Goal: Task Accomplishment & Management: Complete application form

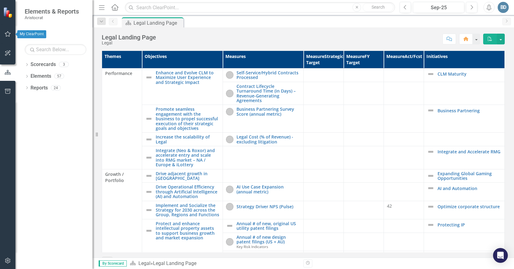
click at [6, 32] on icon "button" at bounding box center [8, 33] width 6 height 5
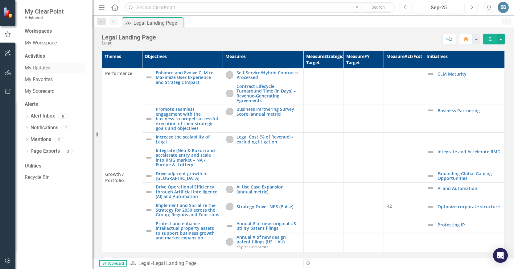
click at [43, 68] on link "My Updates" at bounding box center [56, 67] width 62 height 7
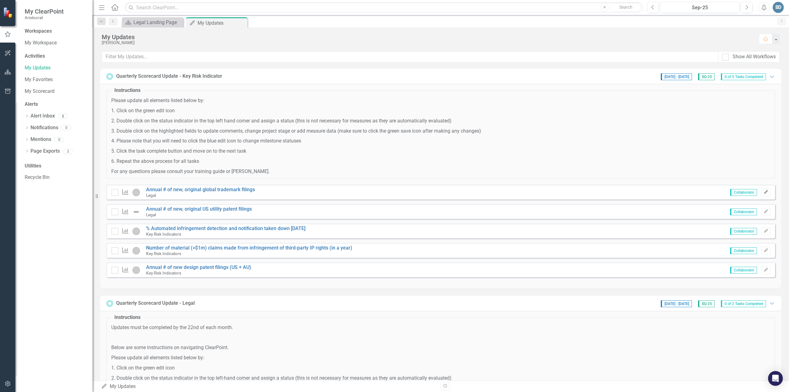
click at [514, 192] on icon "Edit" at bounding box center [766, 192] width 5 height 4
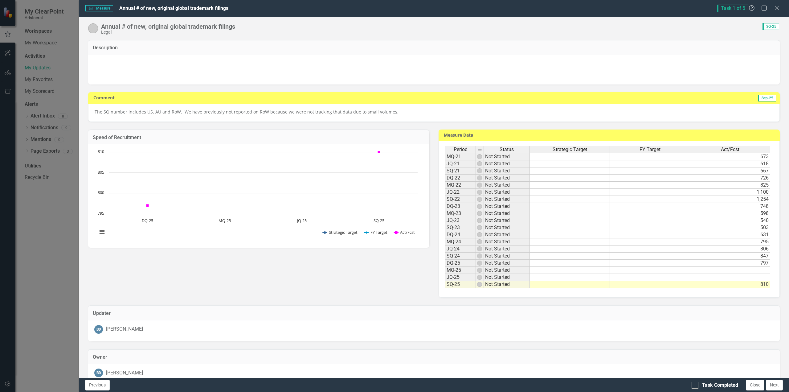
click at [242, 110] on p "The SQ number includes US, AU and RoW. We have previously not reported on RoW b…" at bounding box center [434, 112] width 679 height 6
click at [217, 110] on p "The SQ number includes US, AU and RoW. We have previously not reported on RoW b…" at bounding box center [434, 112] width 679 height 6
click at [412, 112] on p "The SQ number includes US, AU and RoW. We have previously not reported on RoW b…" at bounding box center [434, 112] width 679 height 6
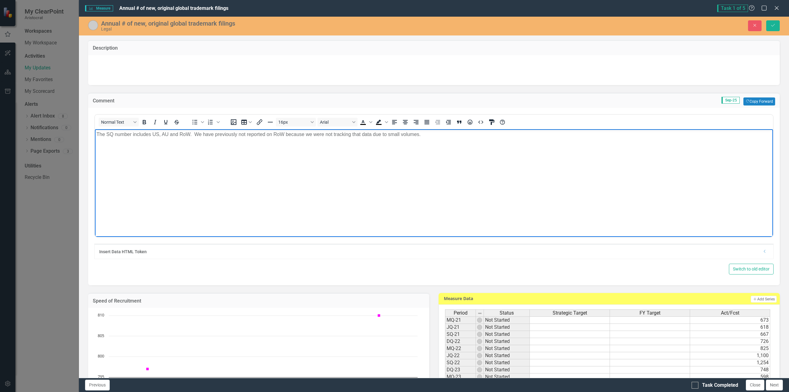
drag, startPoint x: 203, startPoint y: 133, endPoint x: 227, endPoint y: 137, distance: 24.0
click at [203, 133] on p "The SQ number includes US, AU and RoW. We have previously not reported on RoW b…" at bounding box center [434, 133] width 675 height 7
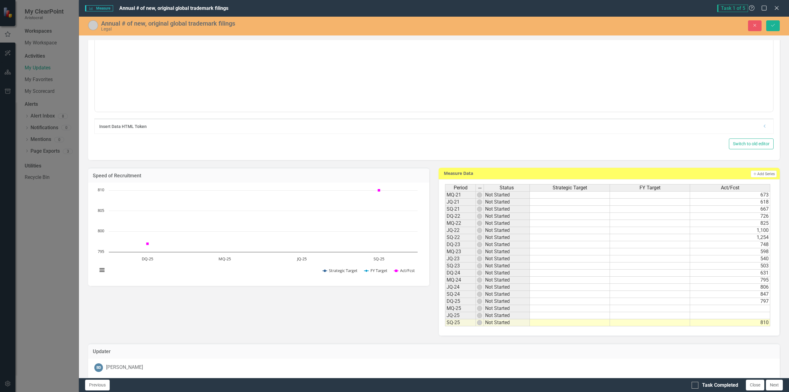
scroll to position [126, 0]
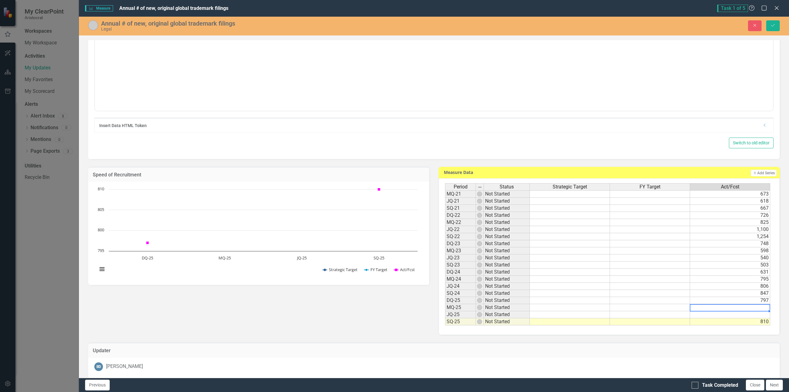
click at [514, 269] on td at bounding box center [730, 307] width 80 height 7
click at [514, 269] on td at bounding box center [730, 314] width 80 height 7
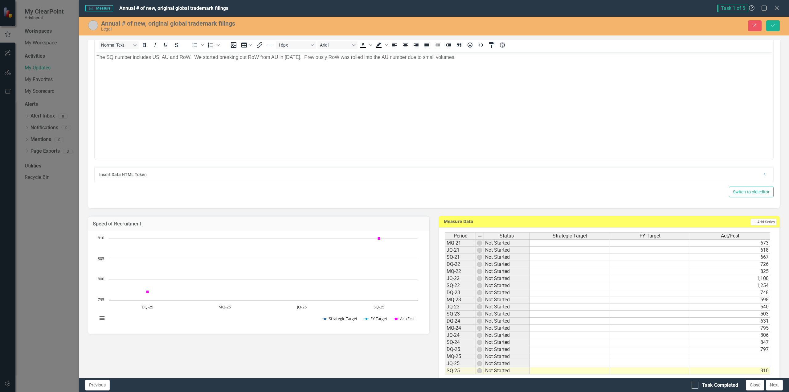
scroll to position [76, 0]
drag, startPoint x: 787, startPoint y: 121, endPoint x: 662, endPoint y: 29, distance: 155.8
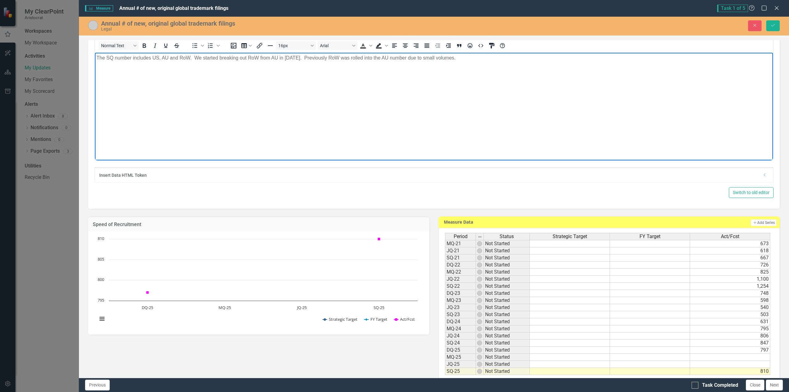
drag, startPoint x: 482, startPoint y: 57, endPoint x: 87, endPoint y: 55, distance: 394.7
click at [95, 55] on html "The SQ number includes US, AU and RoW. We started breaking out RoW from AU in […" at bounding box center [434, 98] width 678 height 92
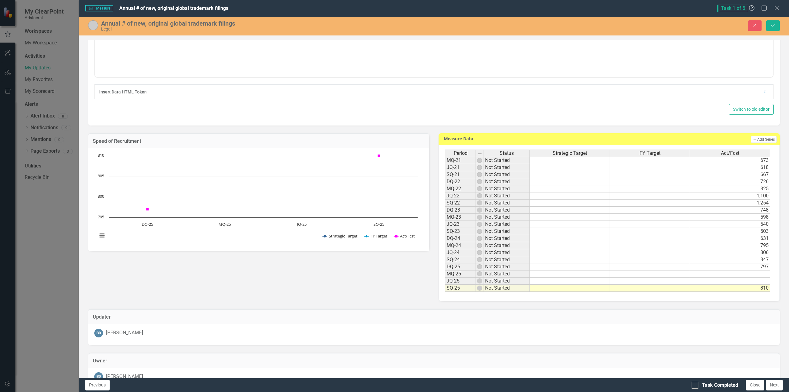
scroll to position [183, 0]
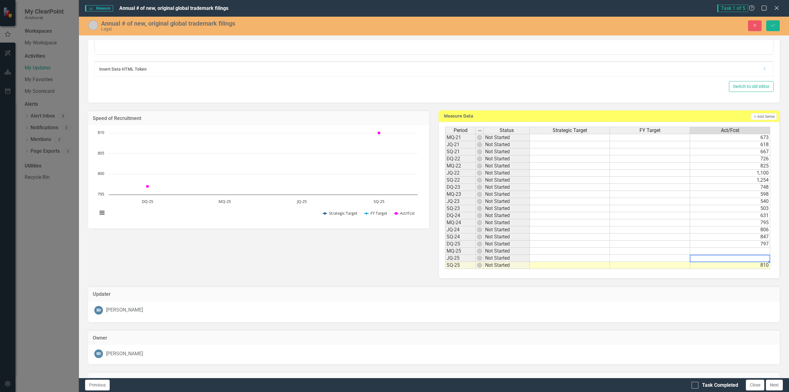
click at [514, 260] on td at bounding box center [730, 258] width 80 height 7
click at [514, 259] on td at bounding box center [730, 258] width 80 height 7
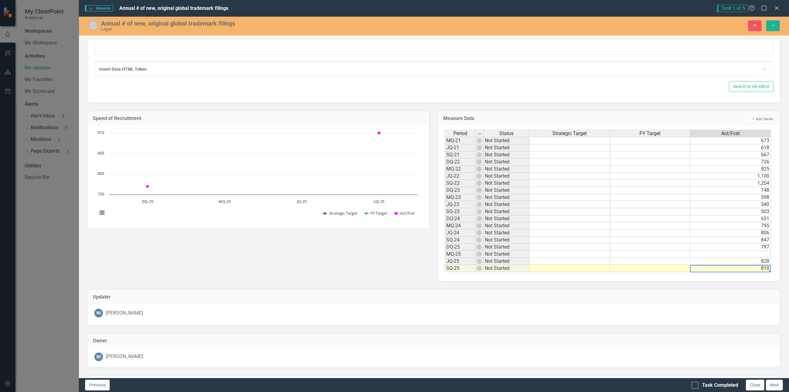
click at [514, 255] on td at bounding box center [731, 254] width 80 height 7
type textarea "828"
click at [514, 24] on icon "Save" at bounding box center [773, 25] width 6 height 4
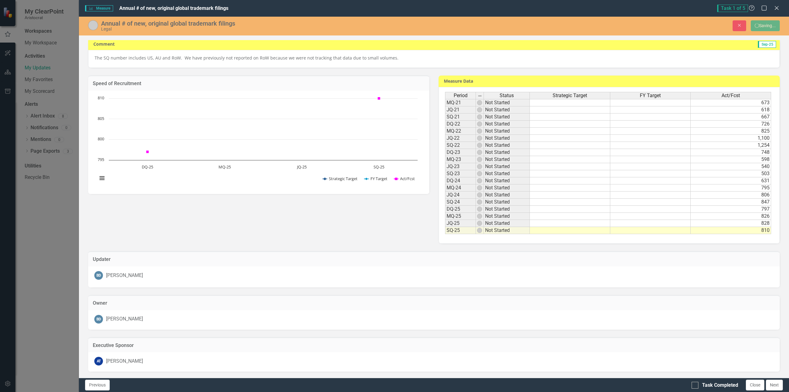
scroll to position [54, 0]
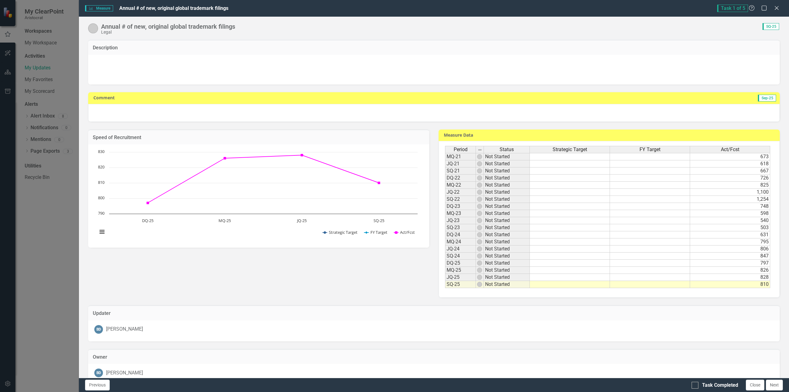
click at [94, 27] on img at bounding box center [93, 28] width 10 height 10
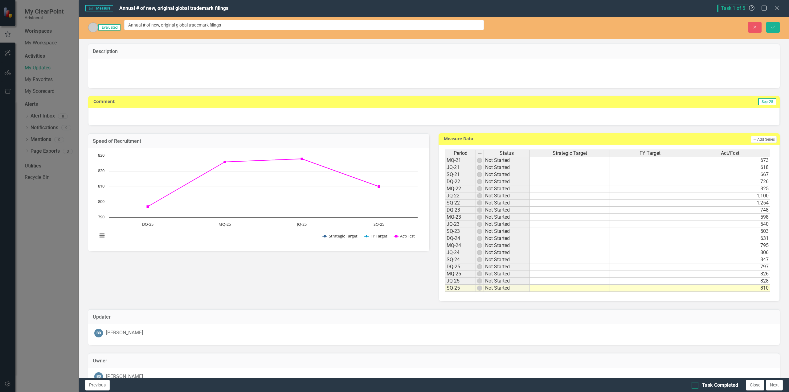
click at [514, 269] on div "Task Completed" at bounding box center [715, 385] width 47 height 7
click at [514, 269] on input "Task Completed" at bounding box center [694, 384] width 4 height 4
checkbox input "true"
click at [514, 269] on button "Next" at bounding box center [774, 385] width 17 height 11
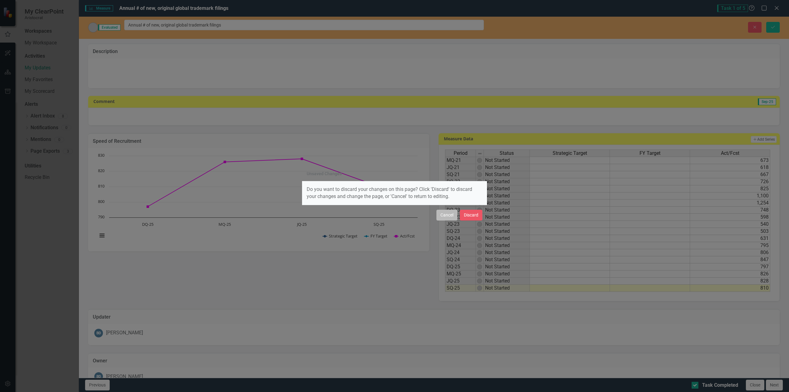
click at [441, 212] on button "Cancel" at bounding box center [447, 215] width 21 height 11
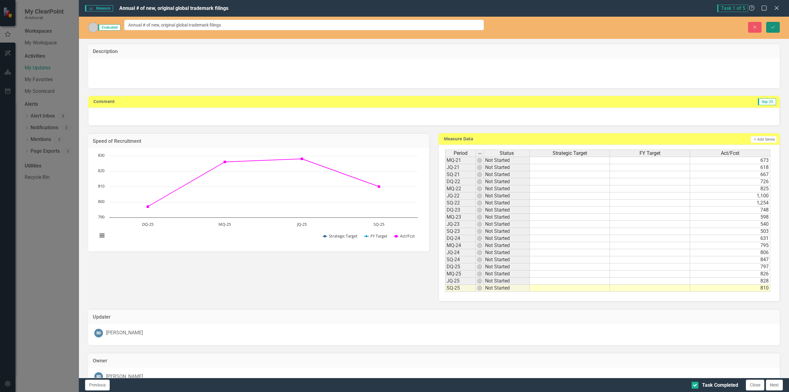
click at [514, 22] on button "Save" at bounding box center [773, 27] width 14 height 11
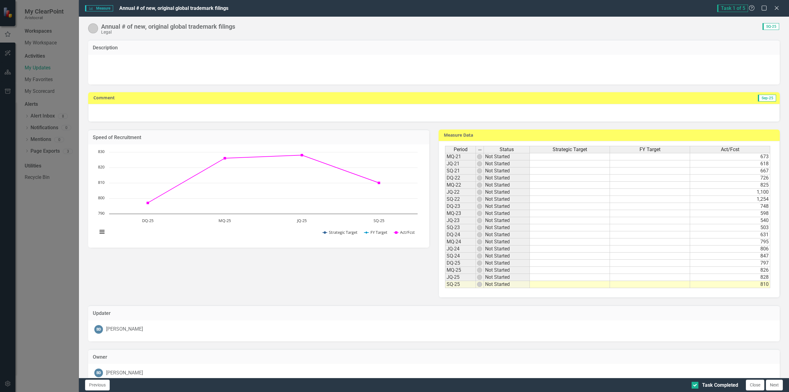
click at [514, 269] on button "Next" at bounding box center [774, 385] width 17 height 11
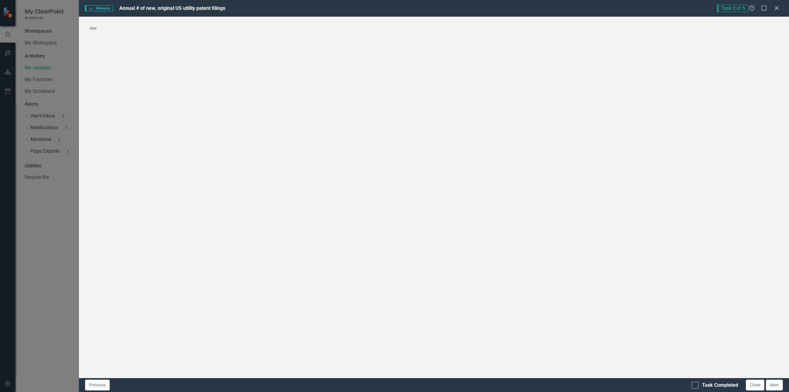
checkbox input "true"
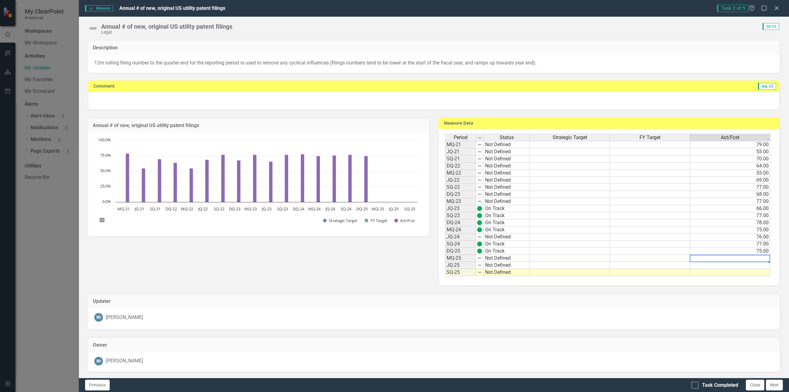
click at [514, 258] on td at bounding box center [730, 258] width 80 height 7
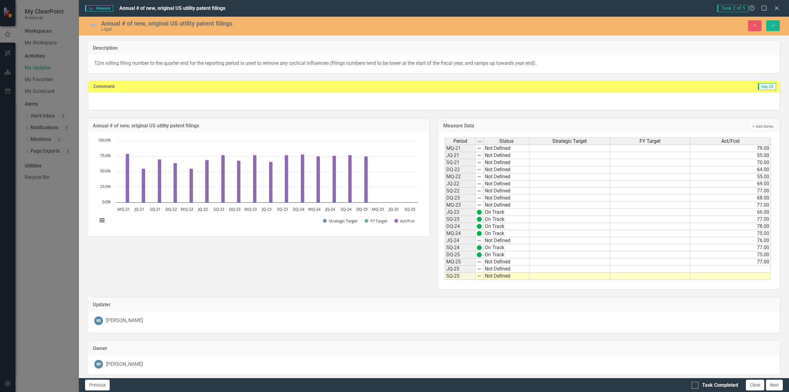
click at [514, 269] on td at bounding box center [731, 268] width 80 height 7
click at [514, 269] on td at bounding box center [731, 276] width 80 height 7
type textarea "80"
click at [93, 26] on img at bounding box center [93, 25] width 10 height 10
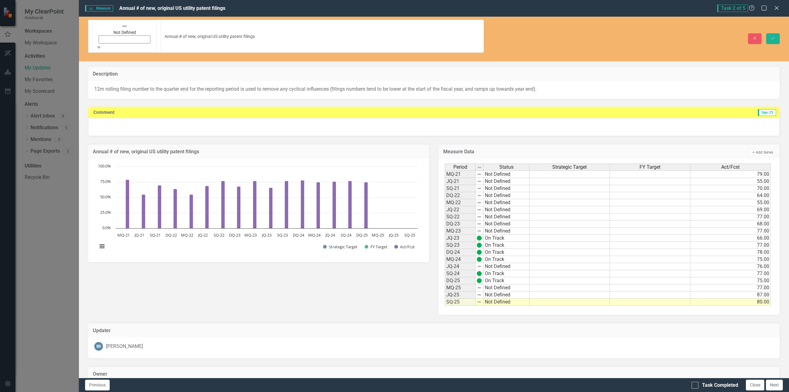
click at [100, 45] on icon "Expand" at bounding box center [99, 47] width 6 height 4
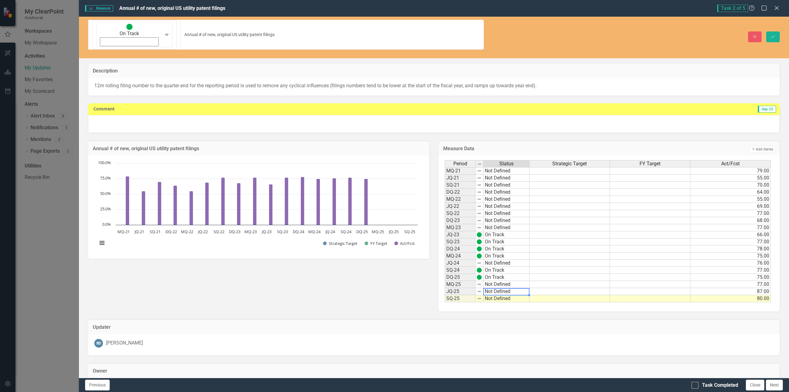
click at [499, 269] on td "Not Defined" at bounding box center [507, 291] width 46 height 7
click at [514, 269] on td "87.00" at bounding box center [731, 291] width 80 height 7
click at [477, 269] on img at bounding box center [479, 291] width 5 height 5
click at [514, 35] on icon "Save" at bounding box center [773, 37] width 6 height 4
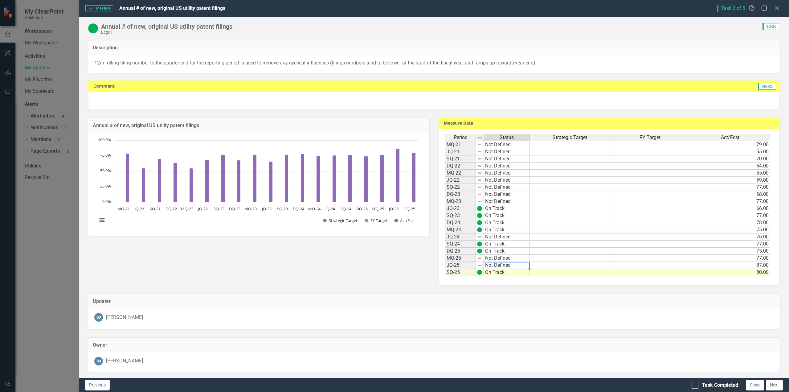
click at [505, 265] on td "Not Defined" at bounding box center [507, 265] width 46 height 7
click at [477, 266] on img at bounding box center [479, 265] width 5 height 5
click at [514, 264] on td "87.00" at bounding box center [730, 265] width 80 height 7
click at [514, 269] on div at bounding box center [695, 385] width 7 height 7
click at [514, 269] on input "Task Completed" at bounding box center [694, 384] width 4 height 4
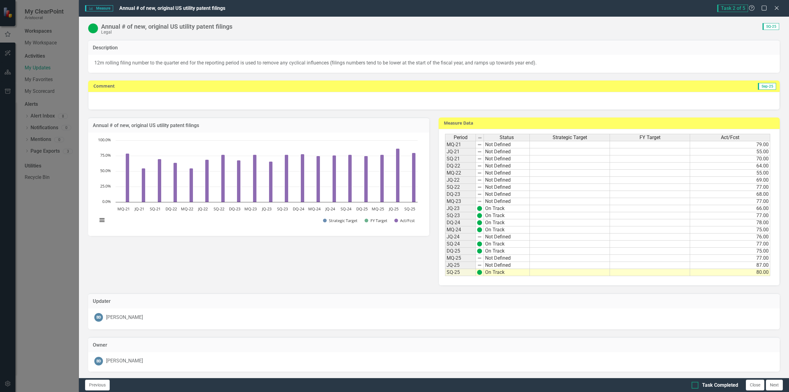
checkbox input "true"
click at [514, 269] on div "Previous Task Completed Close Next" at bounding box center [434, 385] width 710 height 14
click at [514, 269] on button "Next" at bounding box center [774, 385] width 17 height 11
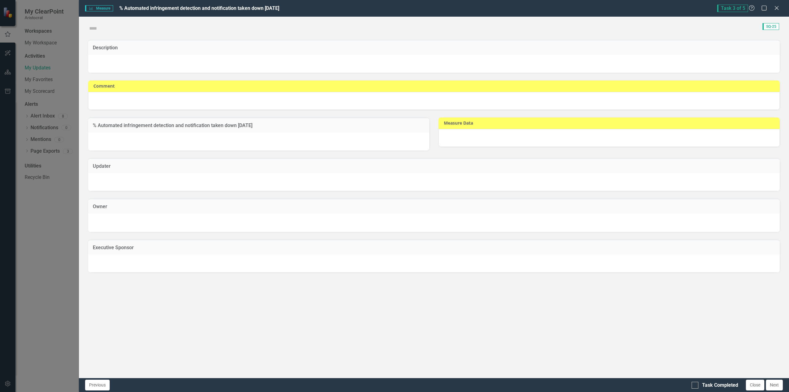
checkbox input "true"
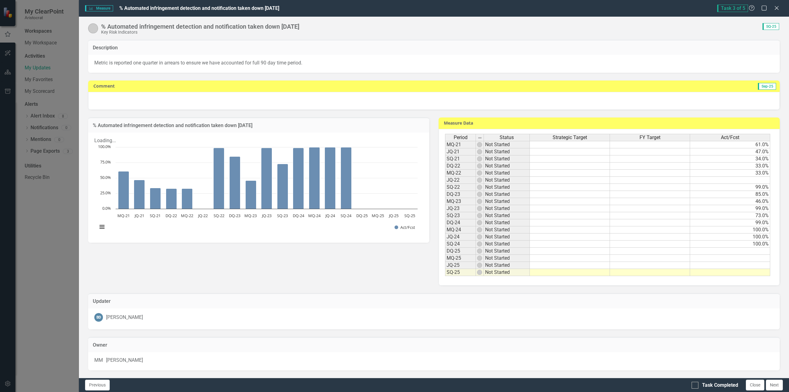
click at [514, 252] on td at bounding box center [730, 251] width 80 height 7
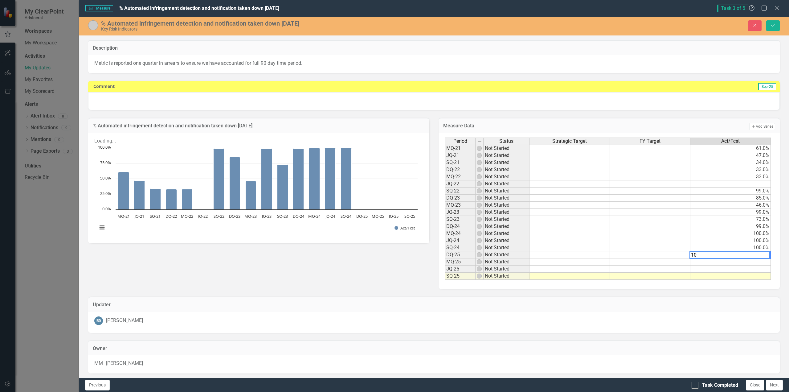
type textarea "100"
click at [514, 260] on td at bounding box center [731, 261] width 80 height 7
click at [514, 260] on textarea "85" at bounding box center [730, 261] width 81 height 7
click at [514, 269] on td at bounding box center [731, 268] width 80 height 7
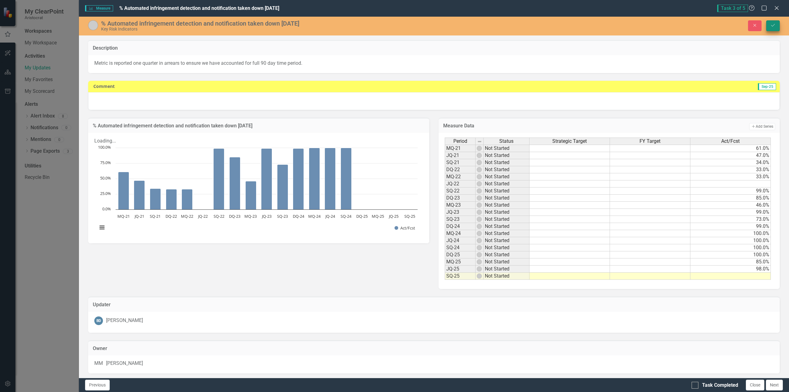
type textarea "98"
click at [514, 26] on icon "Save" at bounding box center [773, 25] width 6 height 4
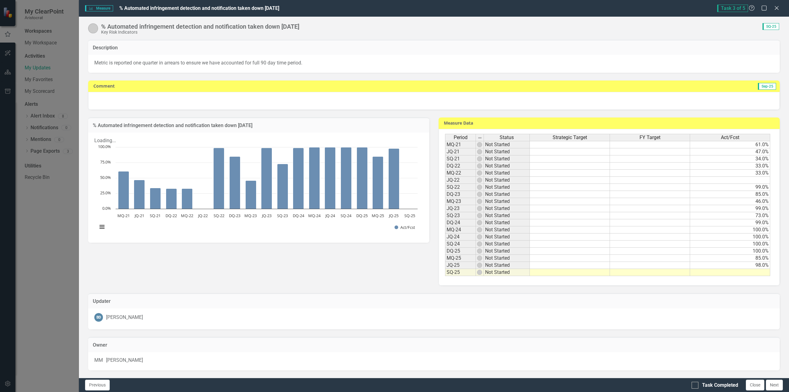
click at [94, 26] on img at bounding box center [93, 28] width 10 height 10
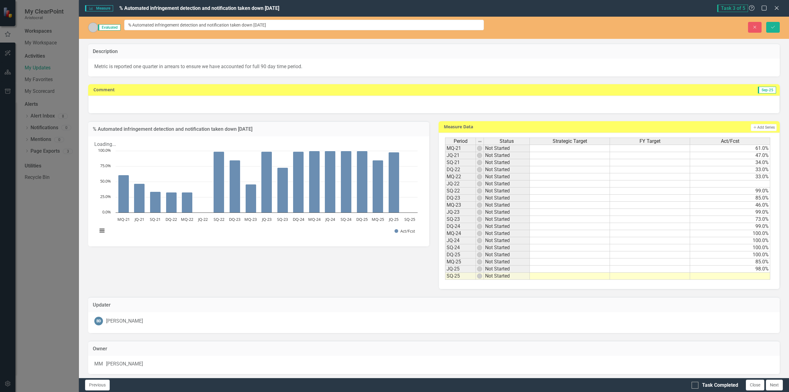
click at [94, 26] on img at bounding box center [93, 28] width 10 height 10
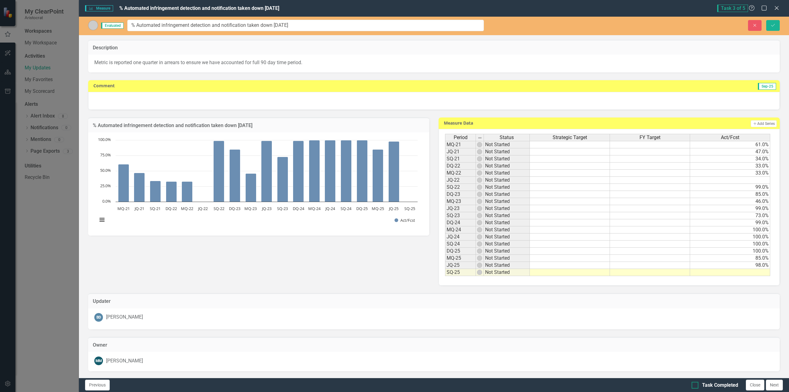
click at [697, 387] on div at bounding box center [695, 385] width 7 height 7
click at [696, 386] on input "Task Completed" at bounding box center [694, 384] width 4 height 4
checkbox input "true"
click at [773, 383] on button "Next" at bounding box center [774, 385] width 17 height 11
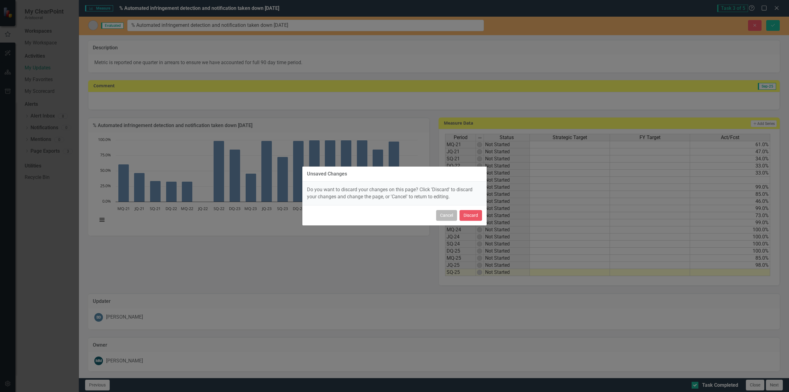
click at [445, 212] on button "Cancel" at bounding box center [446, 215] width 21 height 11
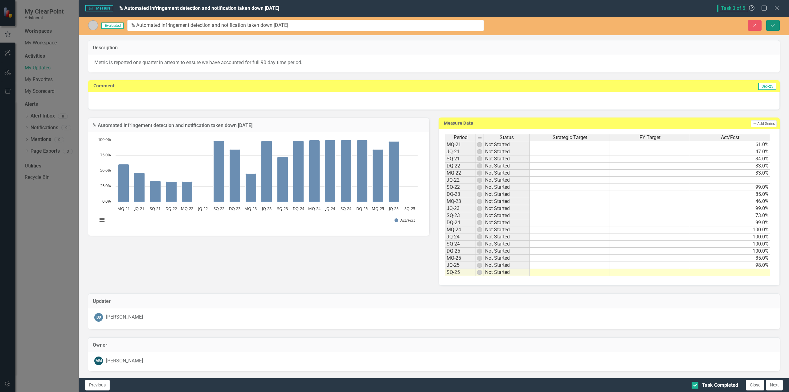
click at [775, 23] on icon "Save" at bounding box center [773, 25] width 6 height 4
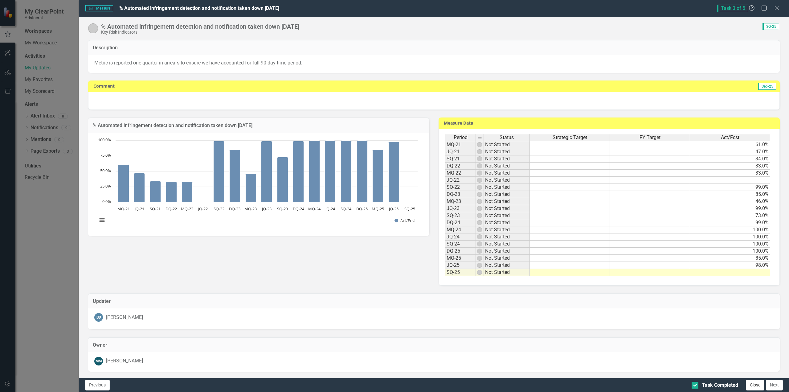
click at [754, 384] on button "Close" at bounding box center [755, 385] width 18 height 11
checkbox input "true"
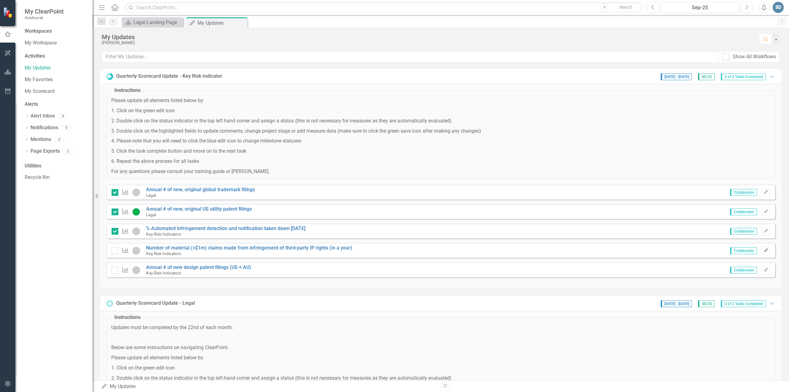
click at [764, 250] on icon "button" at bounding box center [766, 251] width 4 height 4
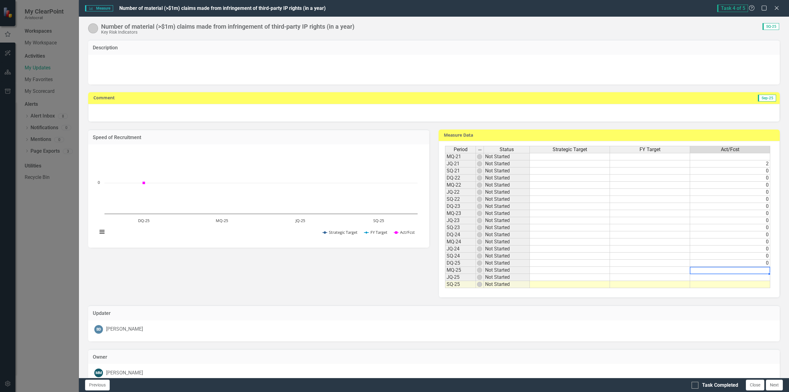
click at [744, 270] on td at bounding box center [730, 270] width 80 height 7
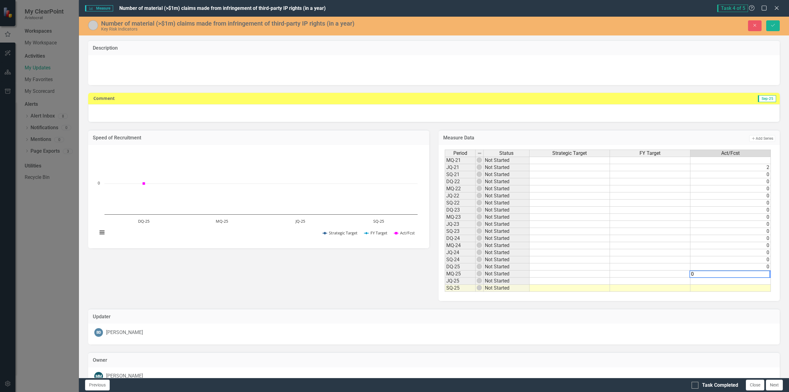
type textarea "0"
click at [742, 281] on td at bounding box center [731, 280] width 80 height 7
click at [380, 298] on div "Speed of Recruitment Chart Line chart with 3 lines. Speed of Recruitment (Chart…" at bounding box center [434, 211] width 701 height 179
click at [759, 289] on td at bounding box center [731, 288] width 80 height 7
type textarea "0"
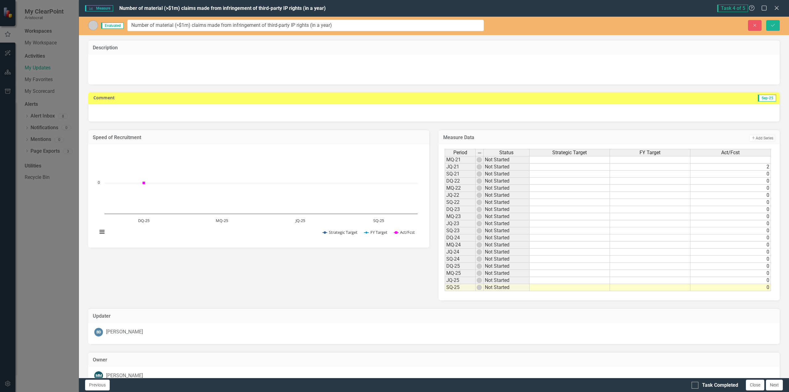
drag, startPoint x: 361, startPoint y: 23, endPoint x: 248, endPoint y: 27, distance: 113.2
drag, startPoint x: 338, startPoint y: 24, endPoint x: 120, endPoint y: 29, distance: 217.7
click at [120, 29] on div "Evaluated Number of material (>$1m) claims made from infringement of third-part…" at bounding box center [286, 25] width 396 height 11
click at [697, 383] on div at bounding box center [695, 385] width 7 height 7
click at [696, 383] on input "Task Completed" at bounding box center [694, 384] width 4 height 4
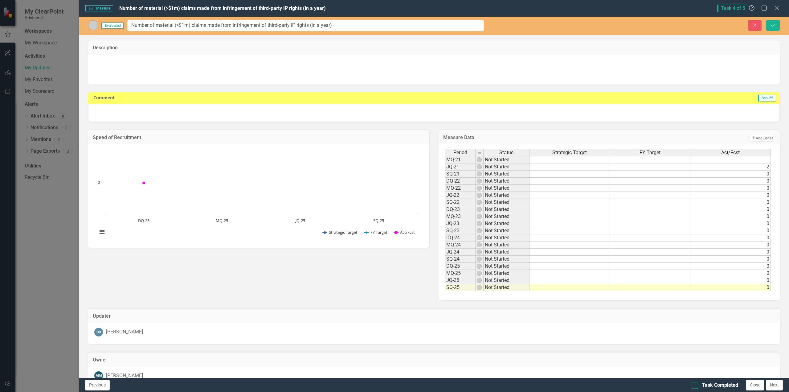
checkbox input "true"
click at [771, 24] on icon "Save" at bounding box center [773, 25] width 6 height 4
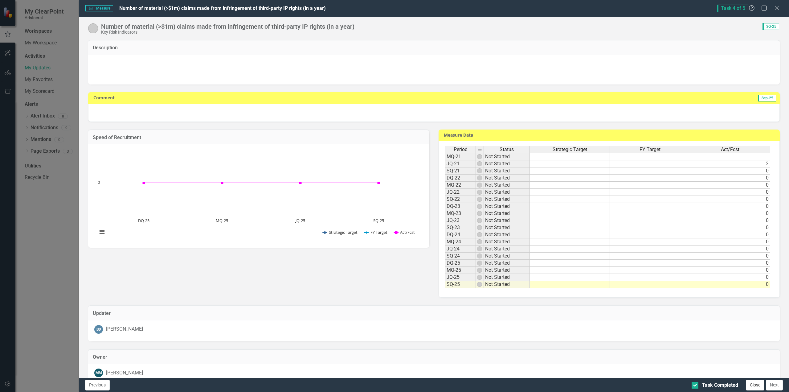
click at [752, 384] on button "Close" at bounding box center [755, 385] width 18 height 11
checkbox input "true"
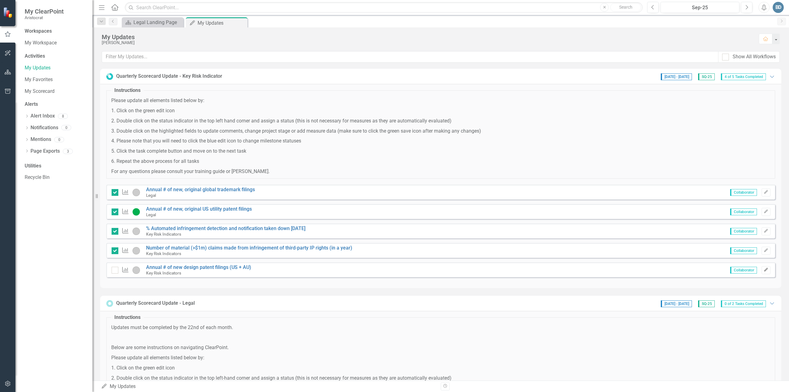
click at [764, 269] on icon "Edit" at bounding box center [766, 270] width 5 height 4
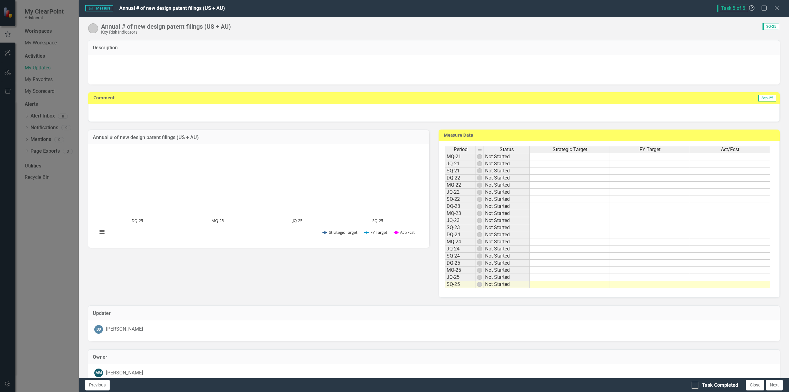
click at [738, 285] on td at bounding box center [730, 284] width 80 height 7
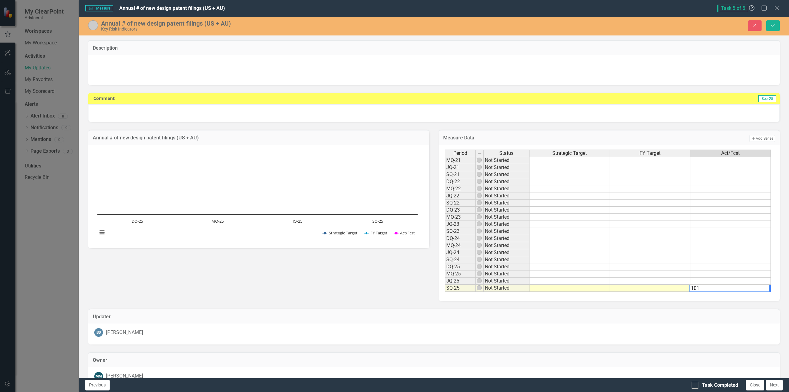
type textarea "101"
click at [735, 281] on td at bounding box center [731, 280] width 80 height 7
type textarea "112"
click at [726, 272] on td at bounding box center [731, 273] width 80 height 7
type textarea "107"
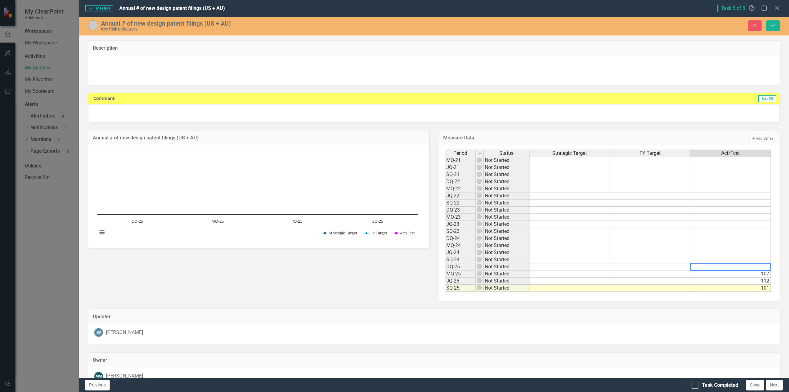
click at [706, 266] on td at bounding box center [731, 266] width 80 height 7
click at [715, 240] on td at bounding box center [731, 238] width 80 height 7
click at [743, 248] on td at bounding box center [731, 245] width 80 height 7
type textarea "36"
click at [756, 254] on td at bounding box center [731, 252] width 80 height 7
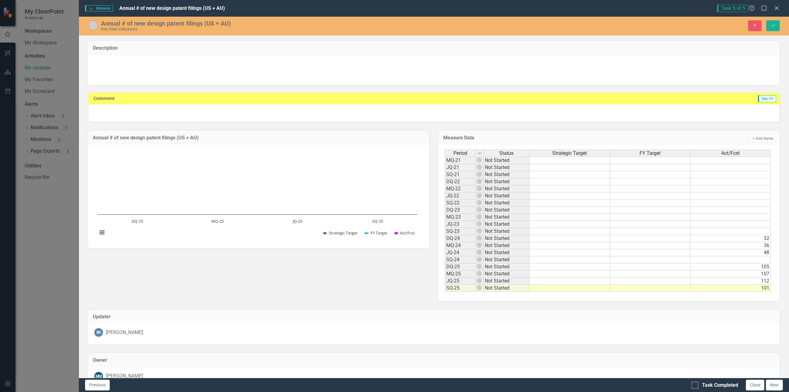
click at [743, 262] on td at bounding box center [731, 259] width 80 height 7
type textarea "74"
click at [774, 23] on button "Save" at bounding box center [773, 25] width 14 height 11
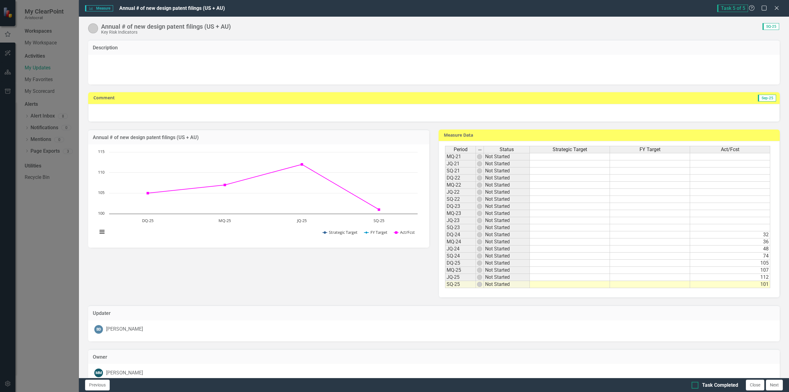
click at [697, 386] on div at bounding box center [695, 385] width 7 height 7
click at [696, 386] on input "Task Completed" at bounding box center [694, 384] width 4 height 4
checkbox input "true"
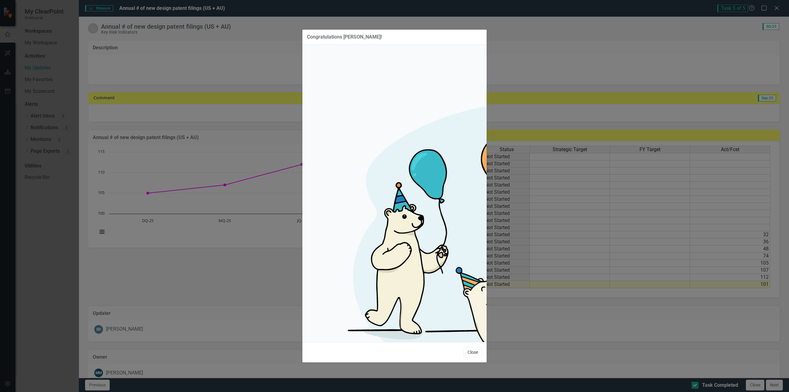
click at [468, 347] on button "Close" at bounding box center [473, 352] width 18 height 11
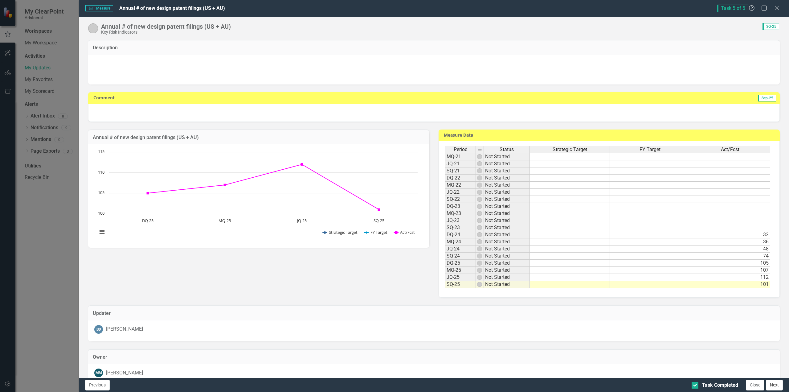
click at [776, 384] on button "Next" at bounding box center [774, 385] width 17 height 11
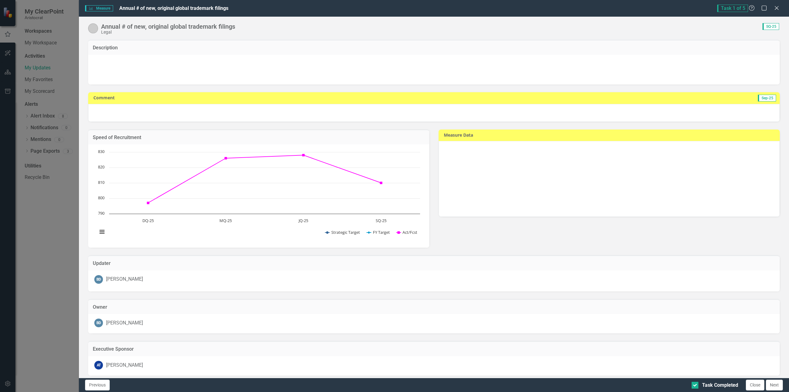
checkbox input "true"
